Goal: Task Accomplishment & Management: Use online tool/utility

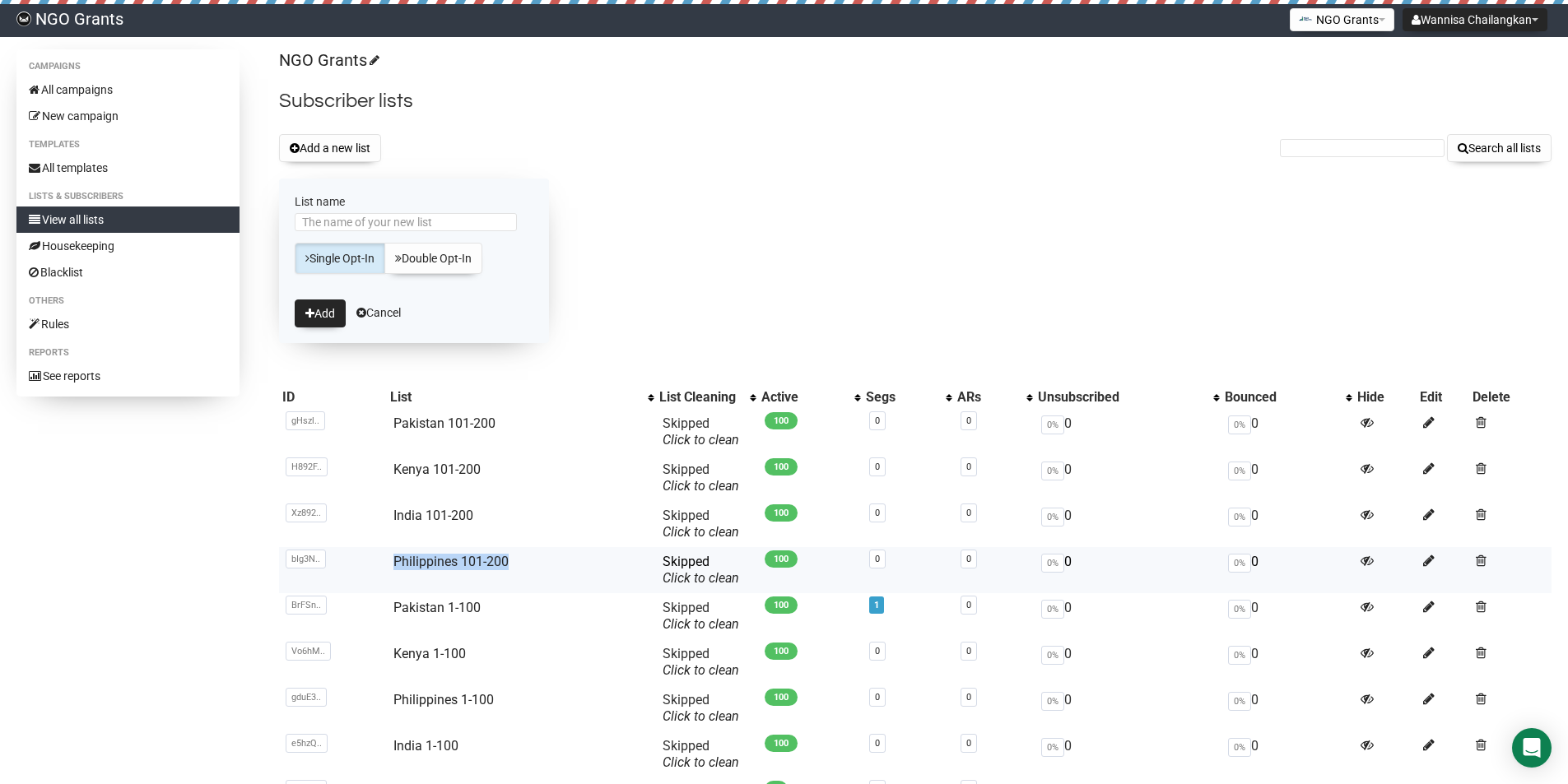
drag, startPoint x: 392, startPoint y: 564, endPoint x: 519, endPoint y: 566, distance: 127.0
click at [519, 566] on td "Philippines 101-200" at bounding box center [521, 570] width 269 height 46
copy link "Philippines 101-200"
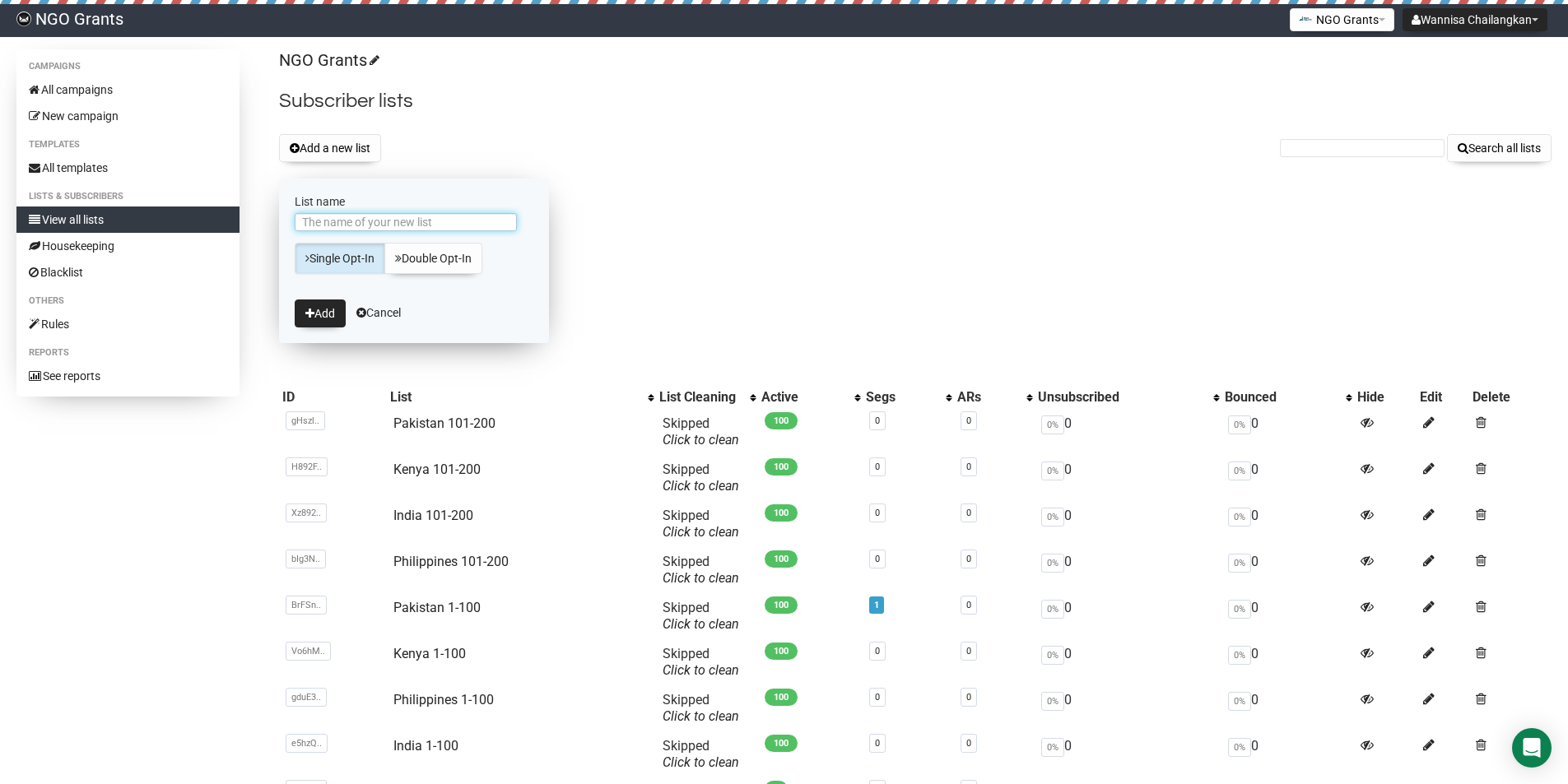
click at [406, 221] on input "List name" at bounding box center [405, 222] width 222 height 18
paste input "Philippines 101-200"
drag, startPoint x: 363, startPoint y: 224, endPoint x: 461, endPoint y: 229, distance: 98.1
click at [461, 229] on input "Philippines 101-200" at bounding box center [405, 222] width 222 height 18
type input "Philippines 201-300"
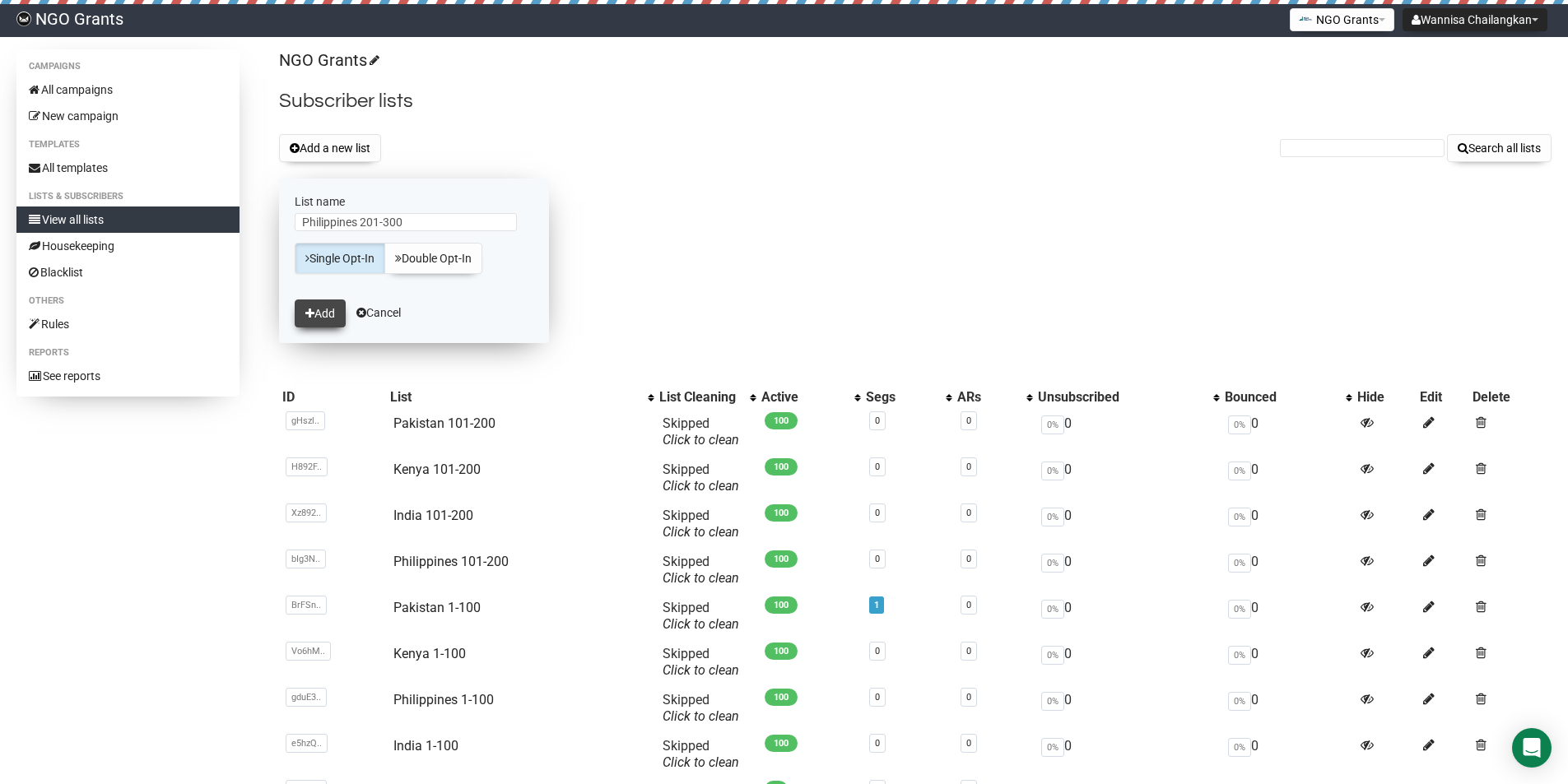
click at [317, 321] on button "Add" at bounding box center [320, 313] width 51 height 28
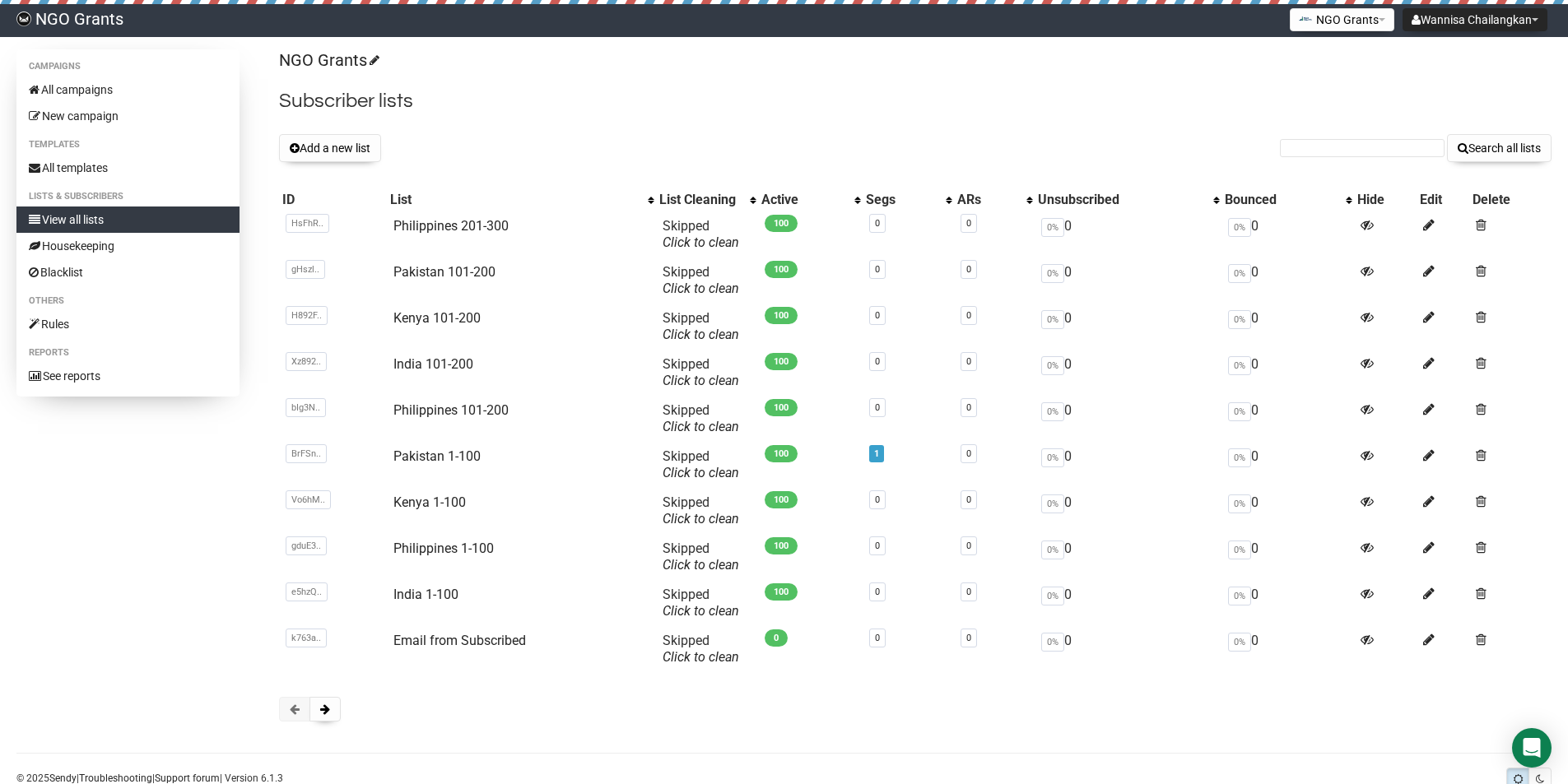
click at [646, 119] on div "NGO Grants Subscriber lists Add a new list Search all lists List name Single Op…" at bounding box center [915, 393] width 1273 height 689
